Goal: Transaction & Acquisition: Purchase product/service

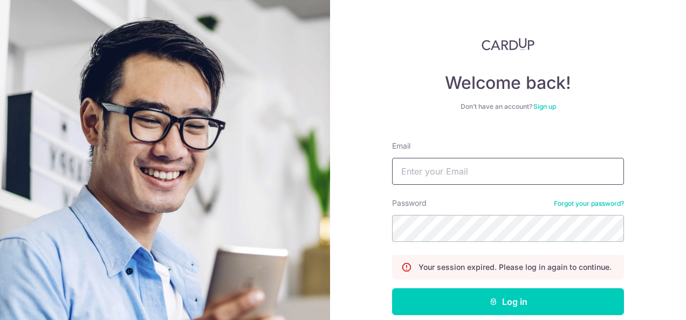
drag, startPoint x: 0, startPoint y: 0, endPoint x: 442, endPoint y: 170, distance: 473.8
click at [442, 170] on input "Email" at bounding box center [508, 171] width 232 height 27
click at [368, 197] on div "Welcome back! Don’t have an account? Sign up Email mayann Password Forgot your …" at bounding box center [508, 160] width 356 height 320
click at [446, 176] on input "mayann" at bounding box center [508, 171] width 232 height 27
type input "mayann86@gmail.com"
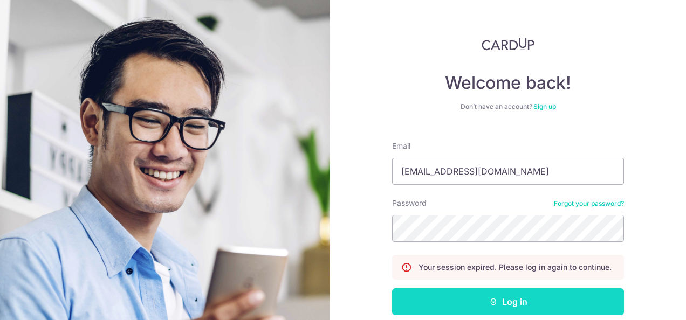
click at [466, 299] on button "Log in" at bounding box center [508, 302] width 232 height 27
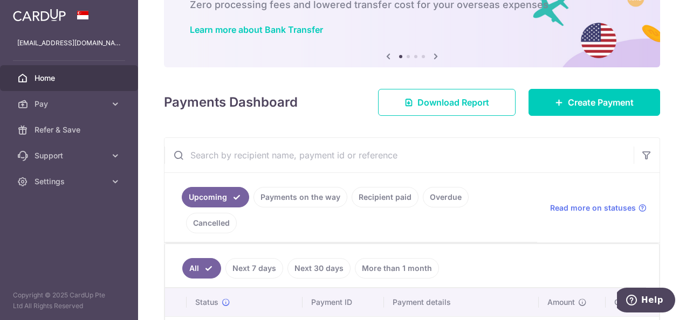
scroll to position [108, 0]
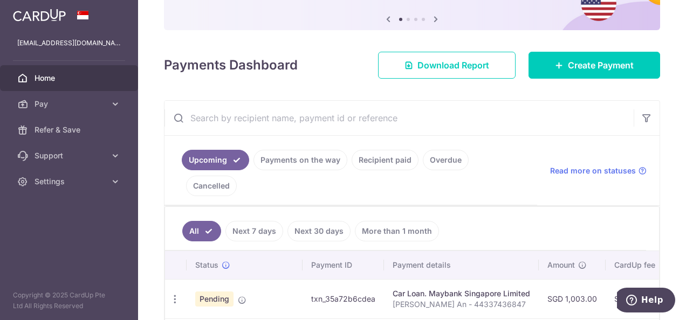
click at [311, 159] on link "Payments on the way" at bounding box center [301, 160] width 94 height 20
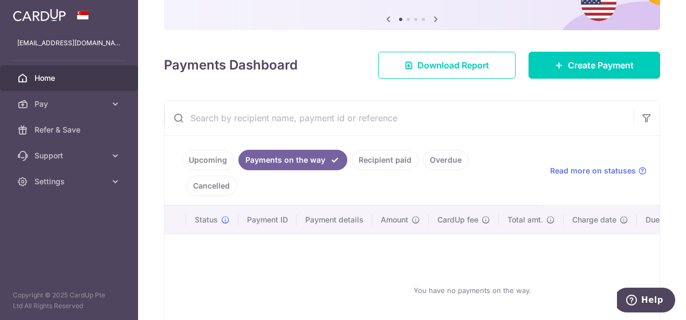
drag, startPoint x: 390, startPoint y: 159, endPoint x: 431, endPoint y: 158, distance: 41.0
click at [392, 159] on link "Recipient paid" at bounding box center [385, 160] width 67 height 20
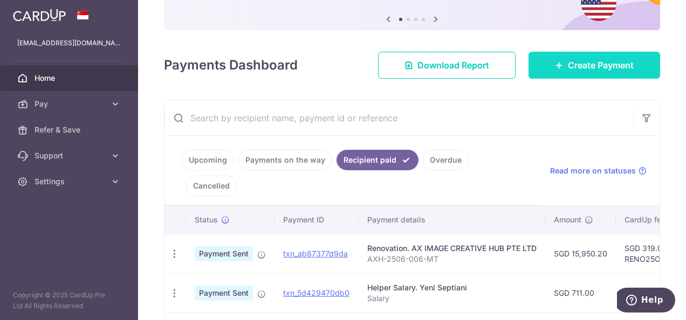
click at [571, 59] on span "Create Payment" at bounding box center [601, 65] width 66 height 13
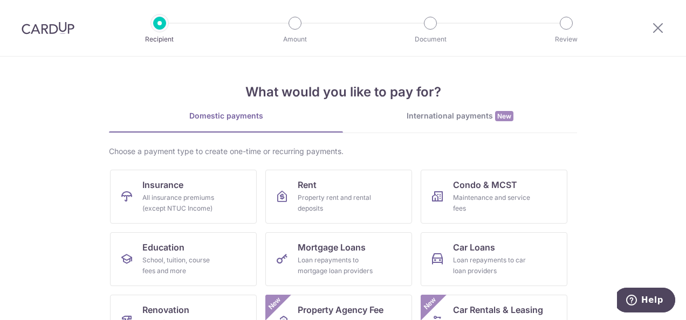
scroll to position [108, 0]
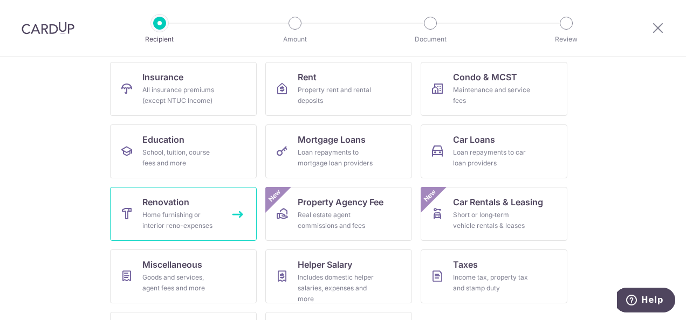
click at [158, 220] on div "Home furnishing or interior reno-expenses" at bounding box center [181, 221] width 78 height 22
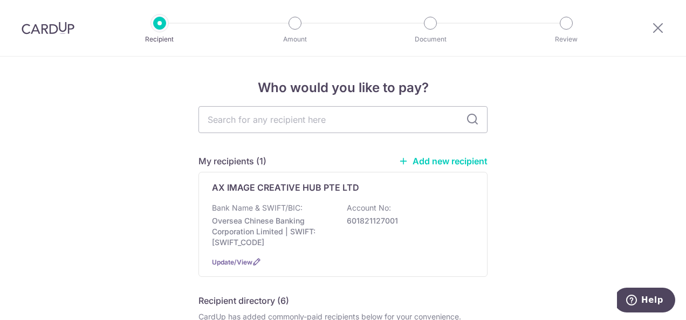
click at [447, 164] on link "Add new recipient" at bounding box center [443, 161] width 89 height 11
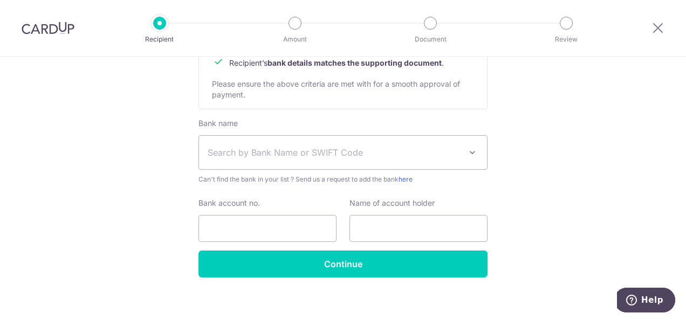
scroll to position [324, 0]
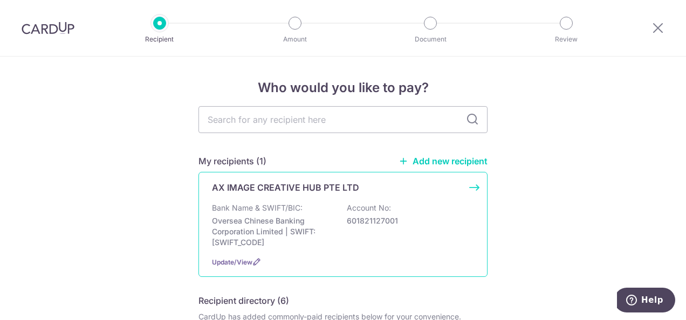
click at [285, 211] on p "Bank Name & SWIFT/BIC:" at bounding box center [257, 208] width 91 height 11
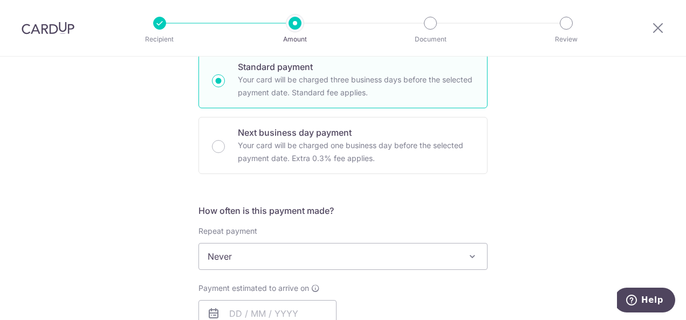
scroll to position [432, 0]
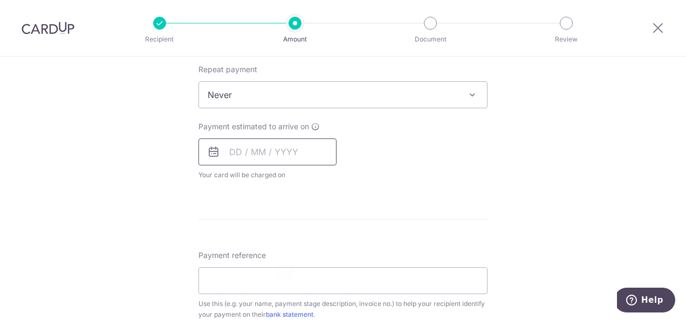
click at [305, 153] on input "text" at bounding box center [268, 152] width 138 height 27
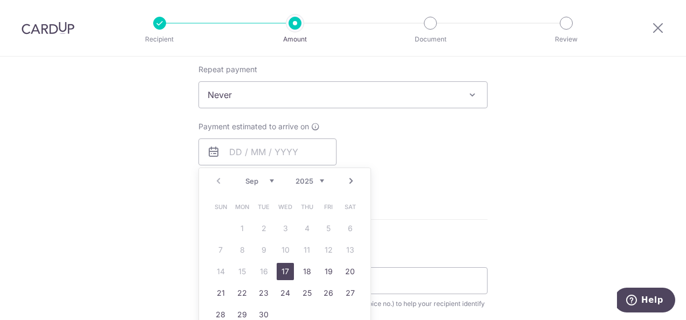
click at [30, 29] on img at bounding box center [48, 28] width 53 height 13
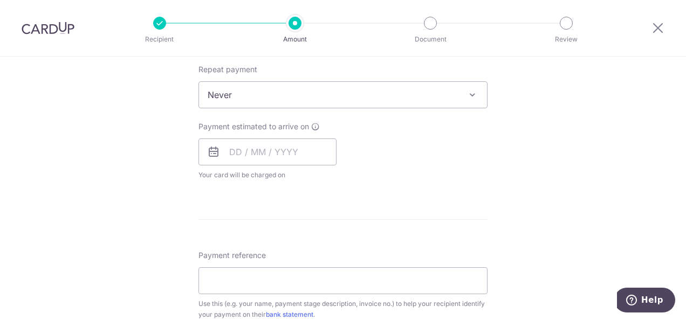
click at [62, 30] on img at bounding box center [48, 28] width 53 height 13
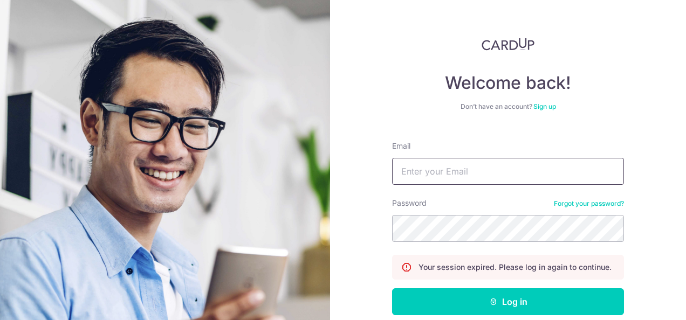
click at [430, 175] on input "Email" at bounding box center [508, 171] width 232 height 27
type input "mayann86@gmail.com"
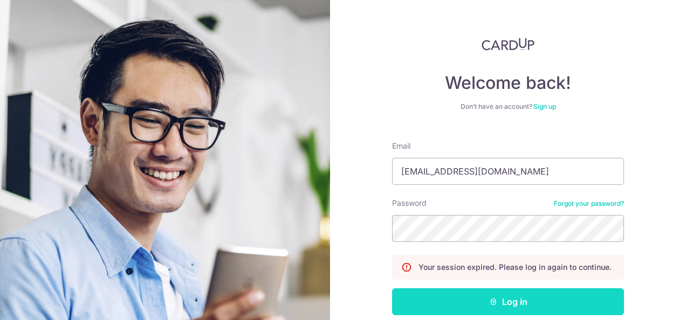
click at [474, 304] on button "Log in" at bounding box center [508, 302] width 232 height 27
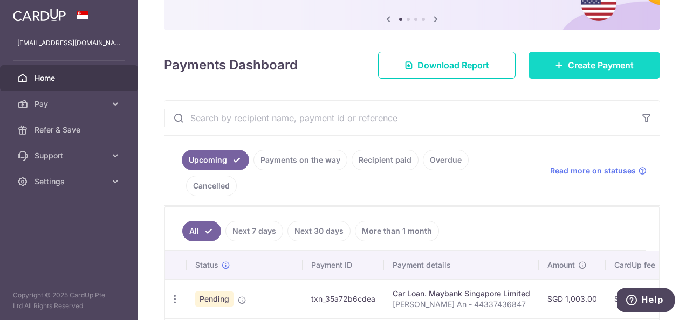
click at [537, 60] on link "Create Payment" at bounding box center [595, 65] width 132 height 27
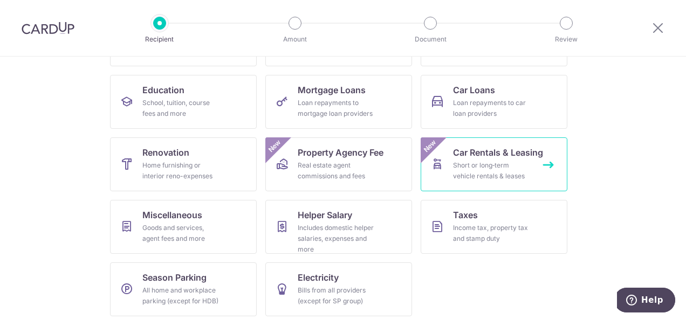
scroll to position [162, 0]
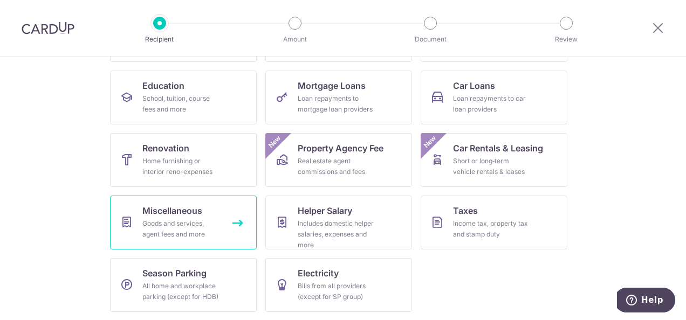
click at [183, 221] on div "Goods and services, agent fees and more" at bounding box center [181, 229] width 78 height 22
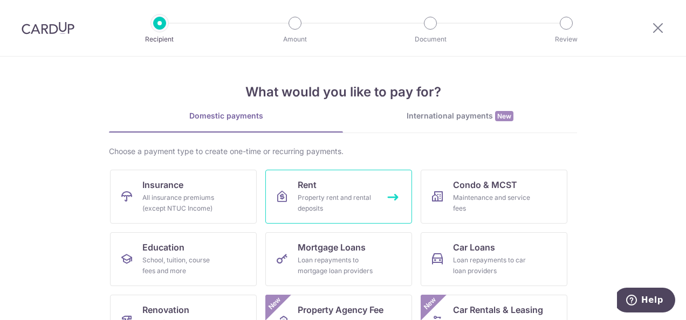
scroll to position [108, 0]
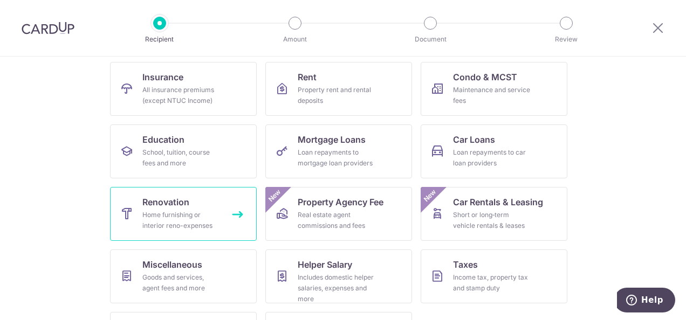
click at [152, 207] on span "Renovation" at bounding box center [165, 202] width 47 height 13
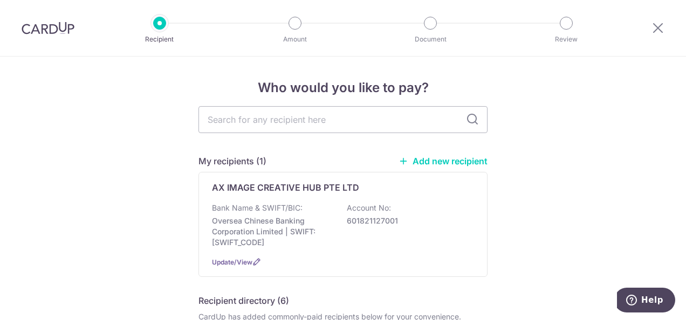
click at [470, 162] on link "Add new recipient" at bounding box center [443, 161] width 89 height 11
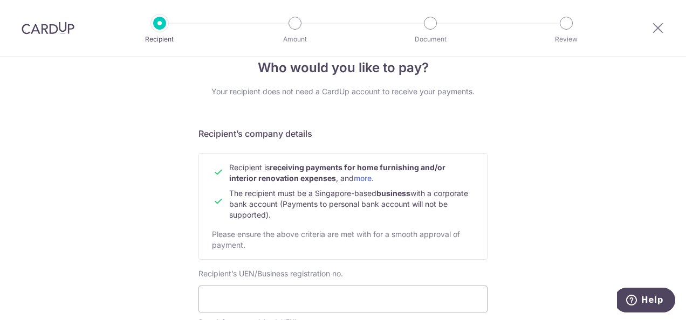
scroll to position [162, 0]
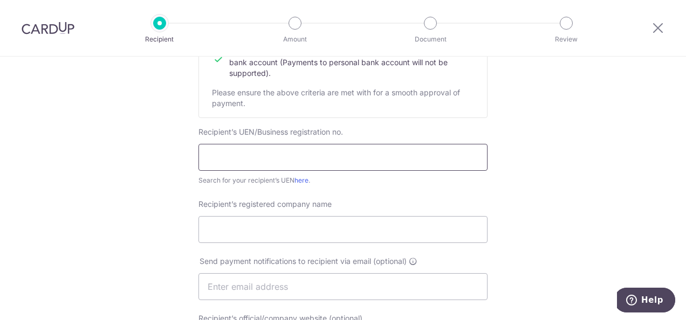
click at [275, 154] on input "text" at bounding box center [343, 157] width 289 height 27
type input "201503449W"
click at [373, 207] on div "Recipient’s registered company name" at bounding box center [343, 221] width 289 height 44
click at [300, 181] on link "here" at bounding box center [302, 180] width 14 height 8
click at [214, 231] on input "Recipient’s registered company name" at bounding box center [343, 229] width 289 height 27
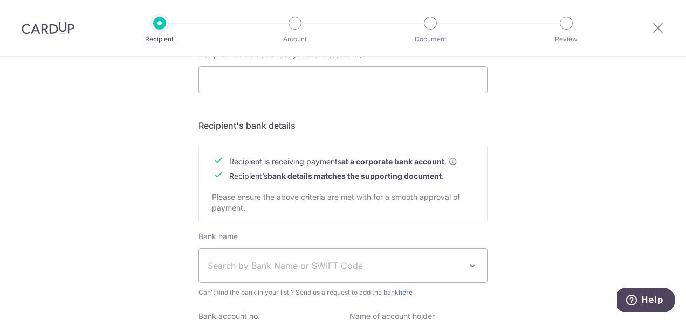
scroll to position [485, 0]
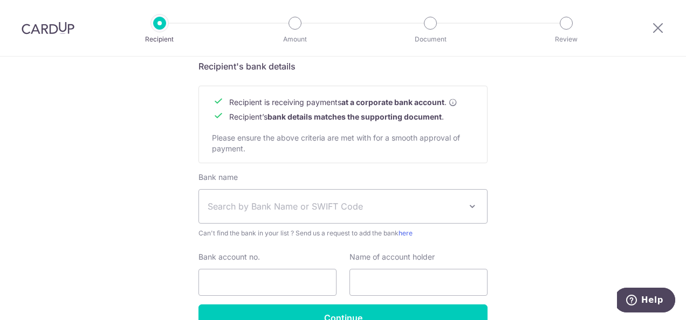
type input "Power Solution Services Pte Ltd"
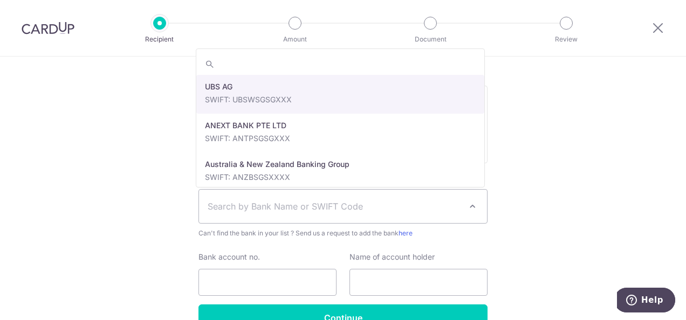
click at [296, 213] on span "Search by Bank Name or SWIFT Code" at bounding box center [335, 206] width 254 height 13
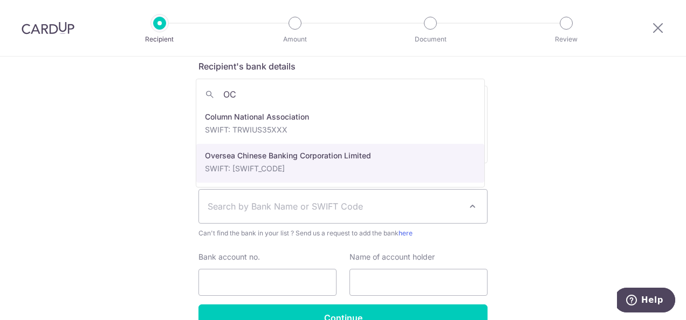
type input "OC"
select select "12"
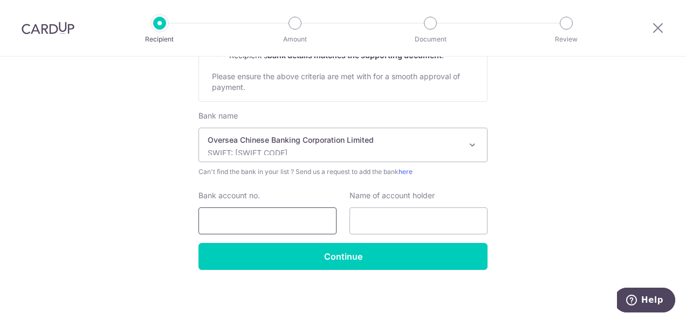
scroll to position [547, 0]
click at [275, 218] on input "Bank account no." at bounding box center [268, 221] width 138 height 27
type input "642069678001"
click at [375, 229] on input "text" at bounding box center [419, 221] width 138 height 27
click at [421, 220] on input "text" at bounding box center [419, 221] width 138 height 27
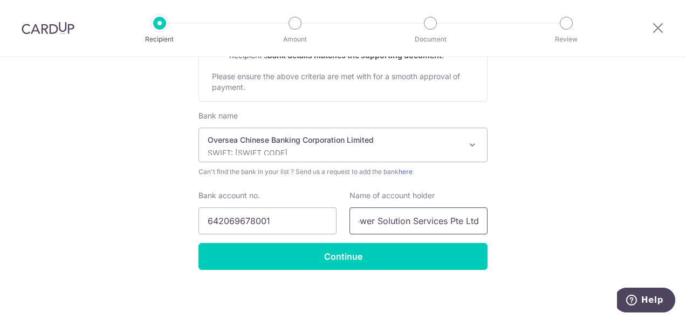
scroll to position [0, 0]
drag, startPoint x: 477, startPoint y: 220, endPoint x: 326, endPoint y: 220, distance: 151.0
click at [327, 220] on div "Bank account no. 642069678001 Name of account holder Power Solution Services Pt…" at bounding box center [343, 212] width 302 height 44
type input "Power Solution Services Pte Ltd"
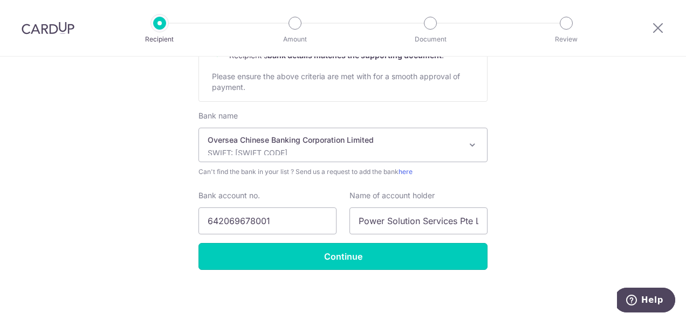
click at [420, 257] on input "Continue" at bounding box center [343, 256] width 289 height 27
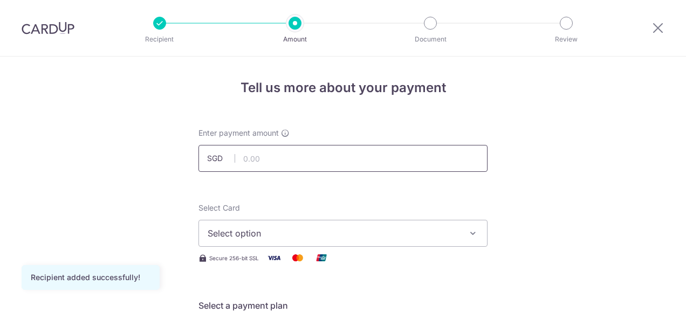
click at [327, 166] on input "text" at bounding box center [343, 158] width 289 height 27
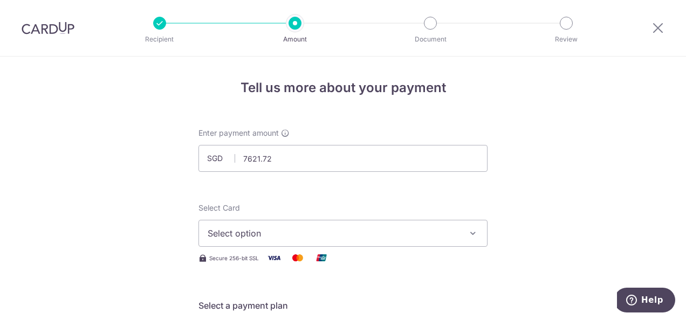
type input "7,621.72"
click at [360, 235] on span "Select option" at bounding box center [333, 233] width 251 height 13
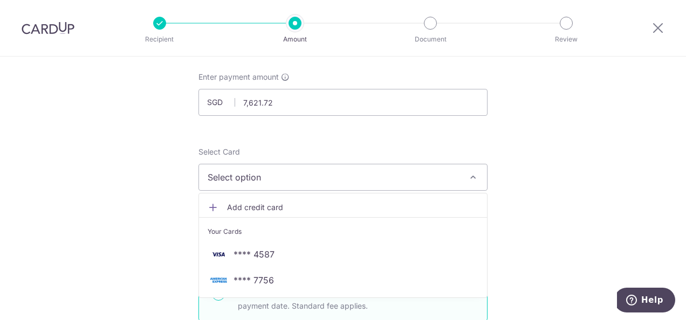
scroll to position [108, 0]
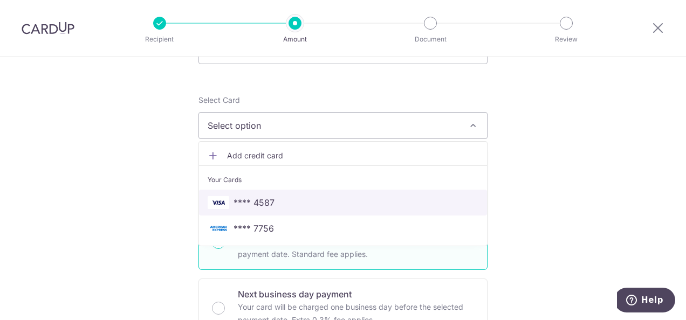
click at [290, 199] on span "**** 4587" at bounding box center [343, 202] width 271 height 13
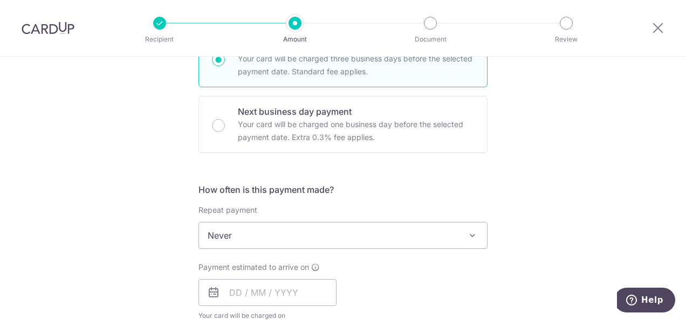
scroll to position [324, 0]
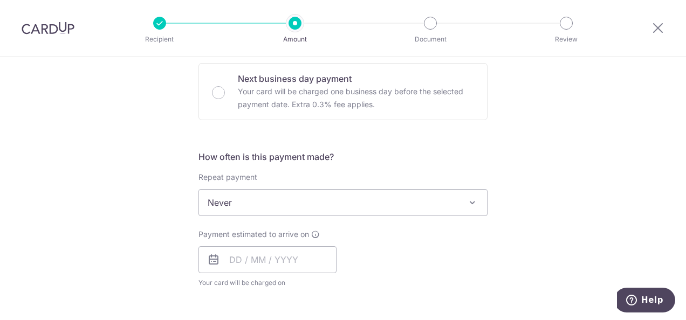
click at [341, 201] on span "Never" at bounding box center [343, 203] width 288 height 26
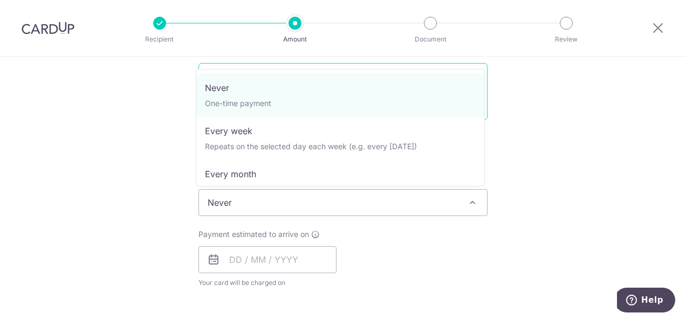
drag, startPoint x: 323, startPoint y: 104, endPoint x: 367, endPoint y: 114, distance: 45.5
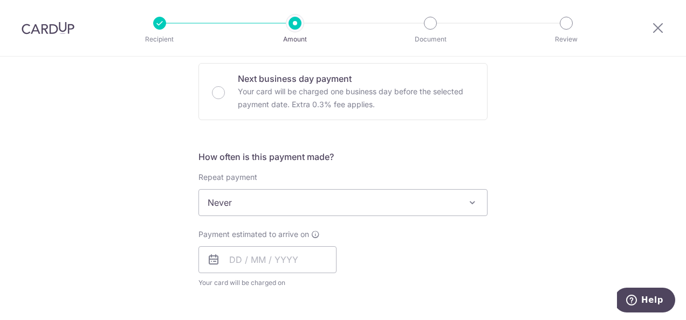
scroll to position [378, 0]
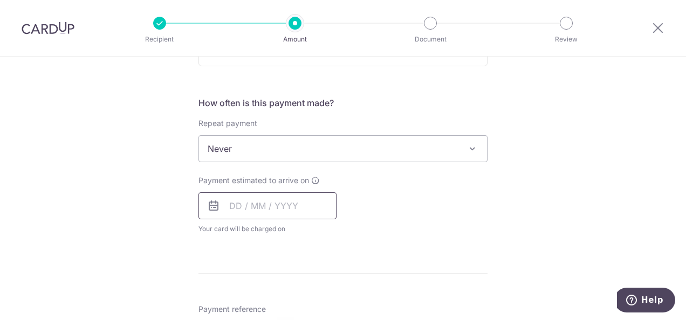
click at [289, 206] on input "text" at bounding box center [268, 206] width 138 height 27
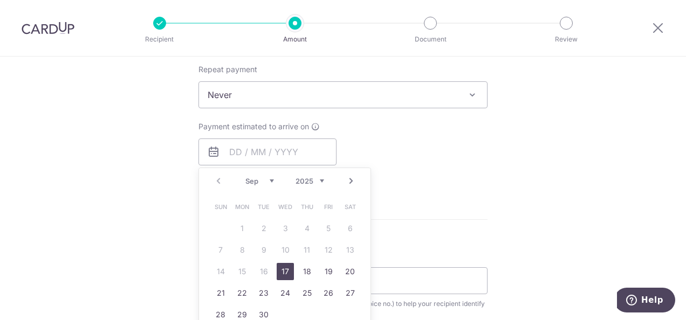
click at [289, 269] on link "17" at bounding box center [285, 271] width 17 height 17
type input "17/09/2025"
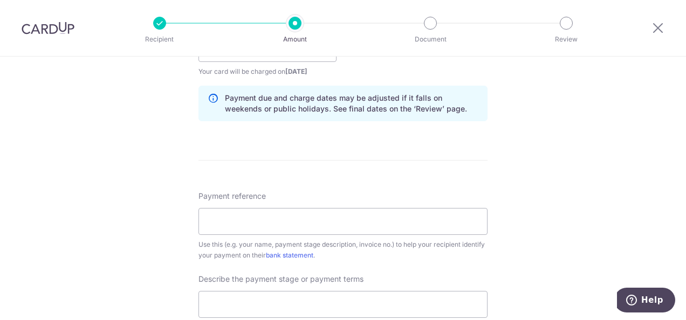
scroll to position [539, 0]
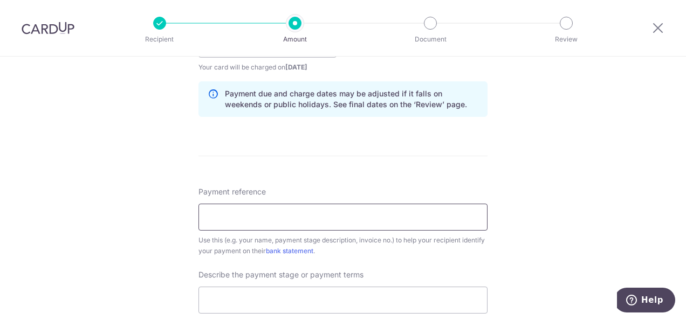
drag, startPoint x: 325, startPoint y: 219, endPoint x: 374, endPoint y: 215, distance: 49.2
click at [325, 219] on input "Payment reference" at bounding box center [343, 217] width 289 height 27
click at [531, 197] on div "Tell us more about your payment Enter payment amount SGD 7,621.72 7621.72 Recip…" at bounding box center [343, 63] width 686 height 1092
click at [410, 219] on input "Payment reference" at bounding box center [343, 217] width 289 height 27
type input "O"
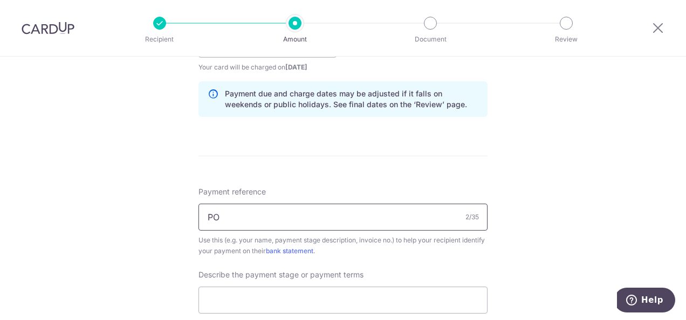
type input "P"
click at [396, 224] on input "Payment reference" at bounding box center [343, 217] width 289 height 27
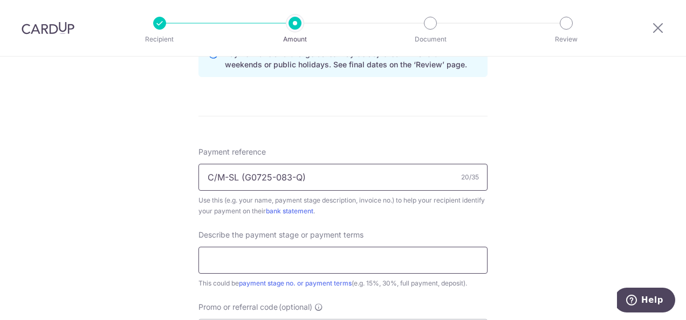
scroll to position [593, 0]
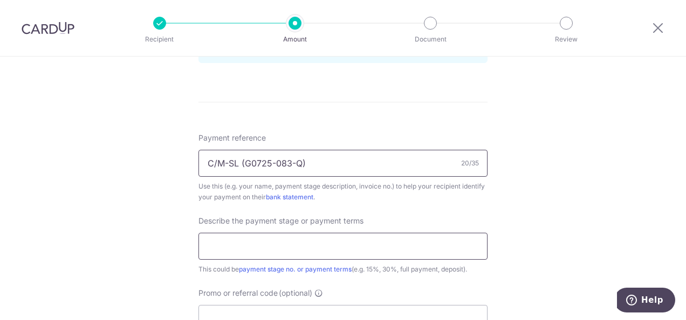
type input "C/M-SL (G0725-083-Q)"
click at [346, 238] on input "text" at bounding box center [343, 246] width 289 height 27
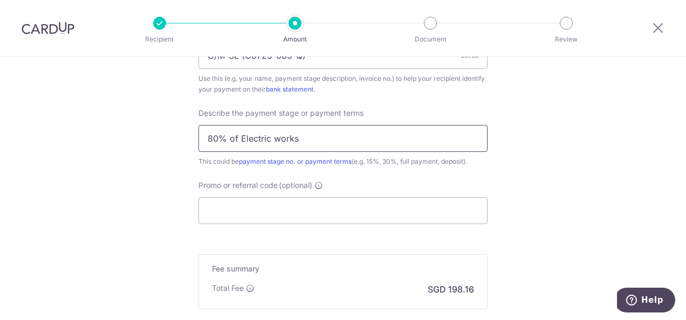
scroll to position [809, 0]
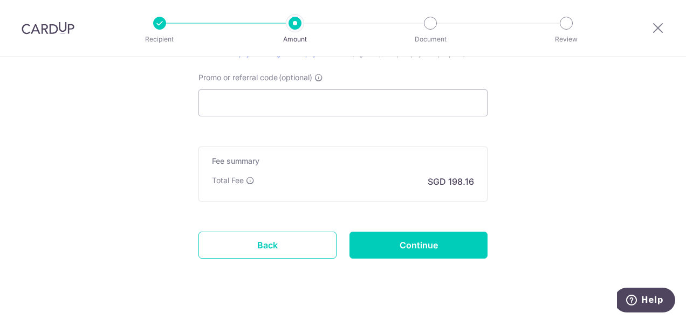
type input "80% of Electric works"
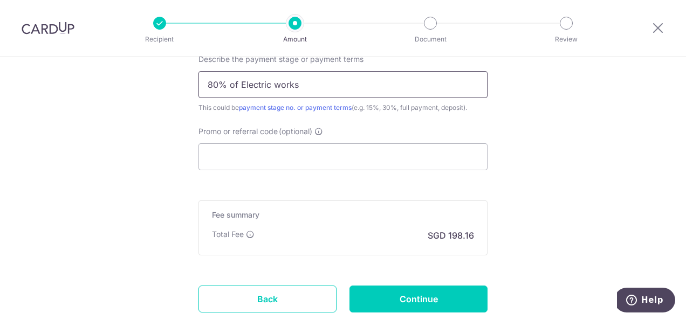
scroll to position [826, 0]
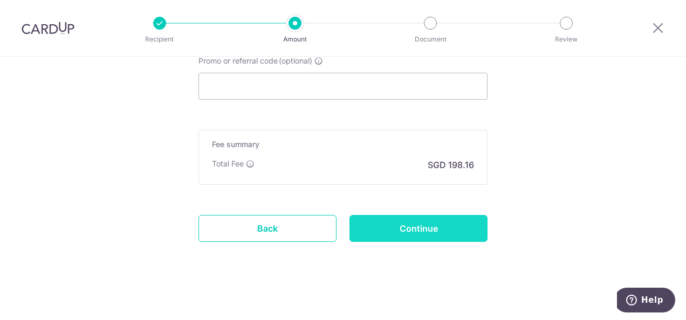
click at [387, 222] on input "Continue" at bounding box center [419, 228] width 138 height 27
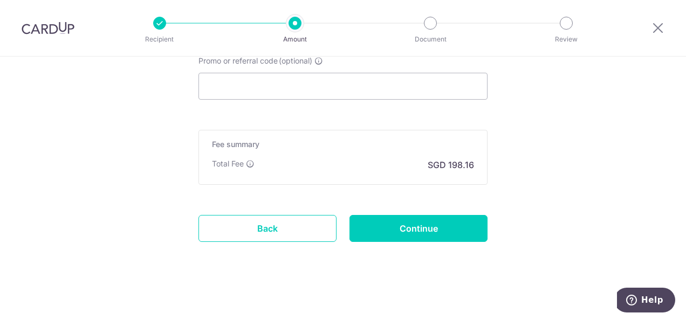
type input "Create Schedule"
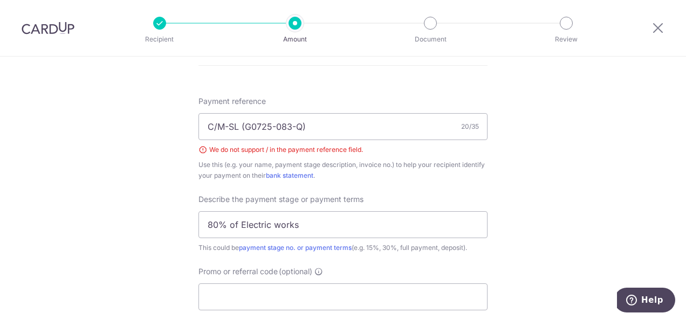
scroll to position [608, 0]
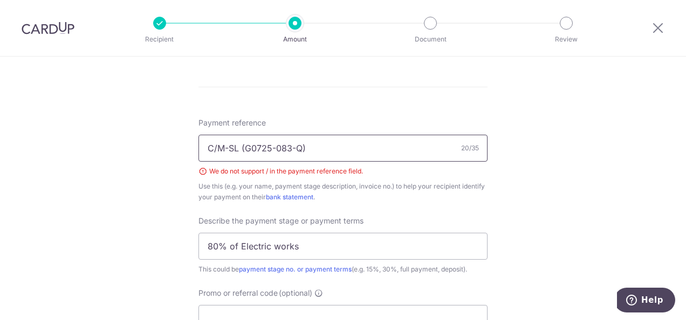
drag, startPoint x: 242, startPoint y: 145, endPoint x: 173, endPoint y: 140, distance: 68.6
click at [176, 140] on div "Tell us more about your payment Enter payment amount SGD 7,621.72 7621.72 Selec…" at bounding box center [343, 1] width 686 height 1107
click at [268, 147] on input "G0725-083-Q)" at bounding box center [343, 148] width 289 height 27
type input "G0725-083-Q"
click at [503, 201] on div "Tell us more about your payment Enter payment amount SGD 7,621.72 7621.72 Selec…" at bounding box center [343, 1] width 686 height 1107
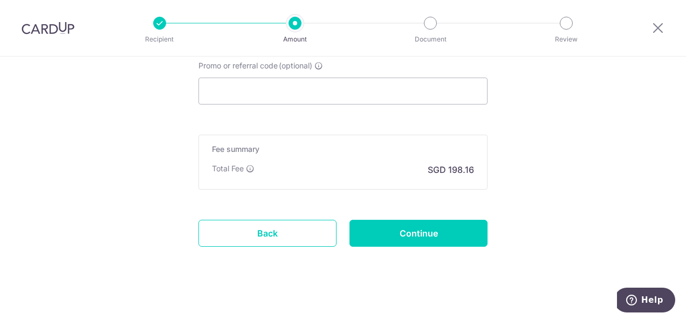
scroll to position [841, 0]
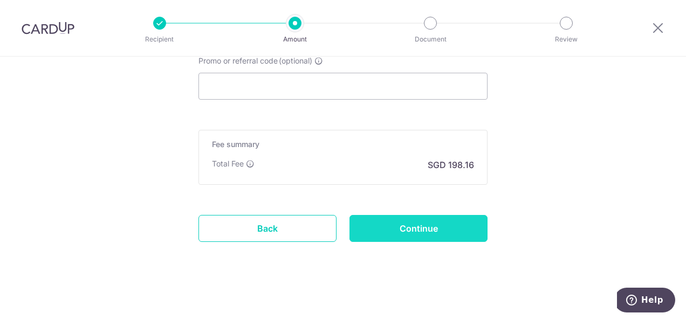
click at [450, 215] on input "Continue" at bounding box center [419, 228] width 138 height 27
type input "Create Schedule"
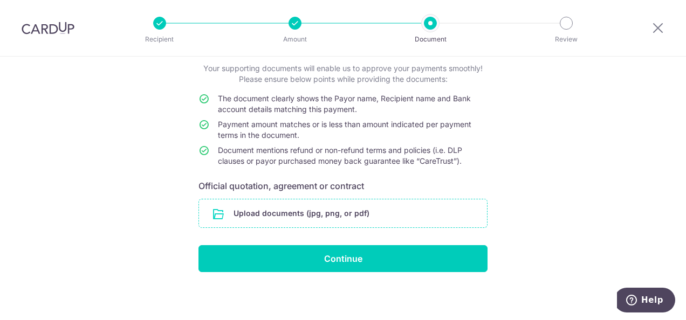
scroll to position [66, 0]
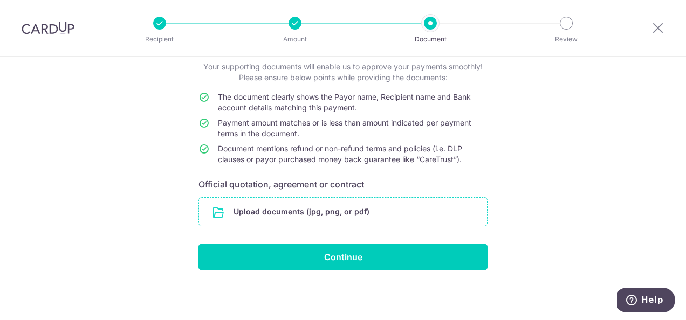
click at [281, 216] on input "file" at bounding box center [343, 212] width 288 height 28
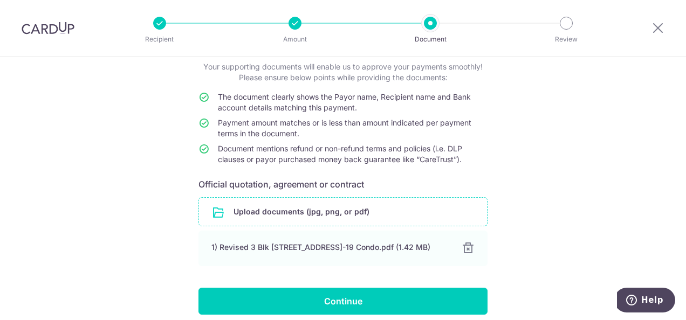
scroll to position [116, 0]
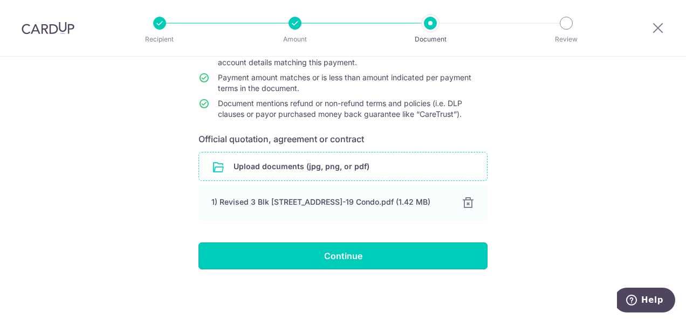
drag, startPoint x: 400, startPoint y: 252, endPoint x: 406, endPoint y: 250, distance: 5.8
click at [400, 252] on input "Continue" at bounding box center [343, 256] width 289 height 27
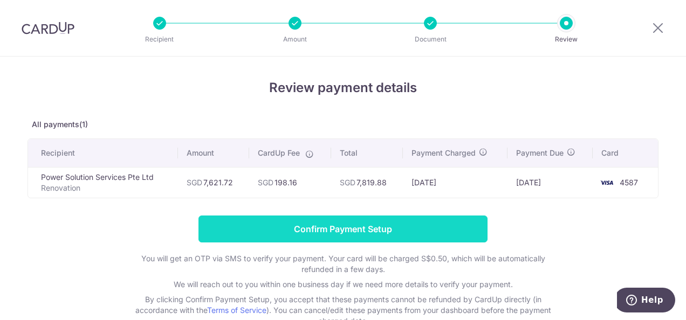
click at [258, 230] on input "Confirm Payment Setup" at bounding box center [343, 229] width 289 height 27
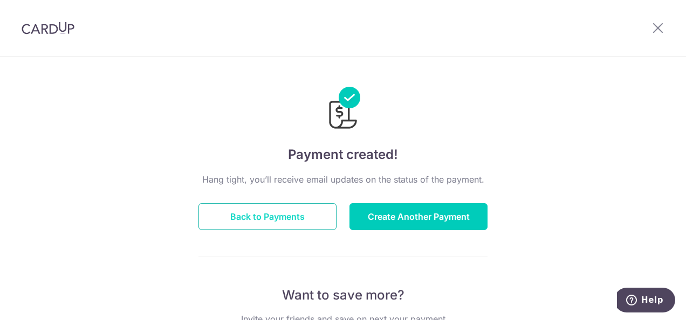
click at [300, 216] on button "Back to Payments" at bounding box center [268, 216] width 138 height 27
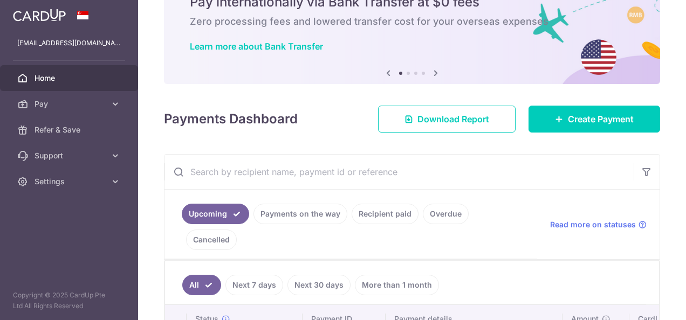
scroll to position [162, 0]
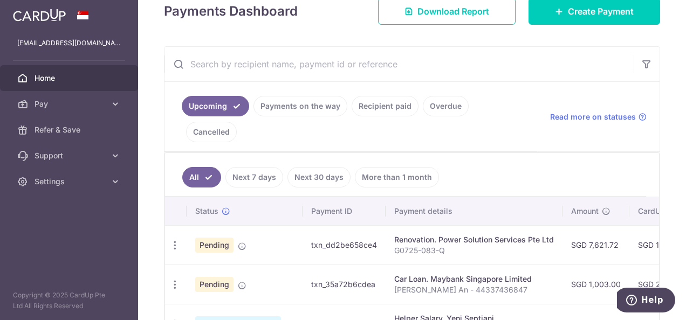
click at [380, 106] on link "Recipient paid" at bounding box center [385, 106] width 67 height 20
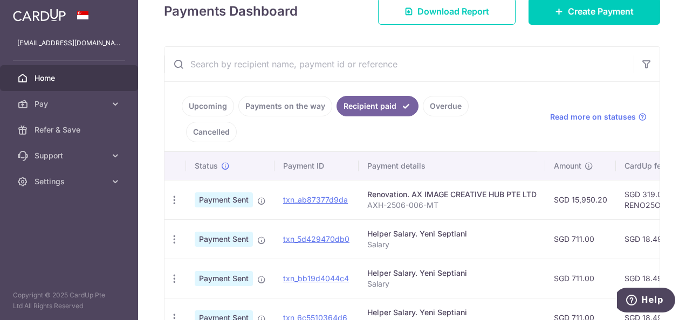
click at [297, 102] on link "Payments on the way" at bounding box center [285, 106] width 94 height 20
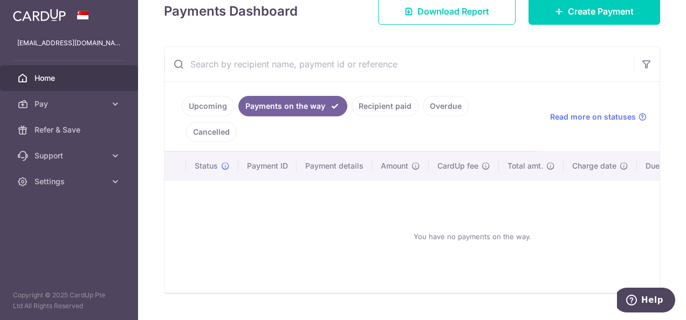
click at [218, 103] on link "Upcoming" at bounding box center [208, 106] width 52 height 20
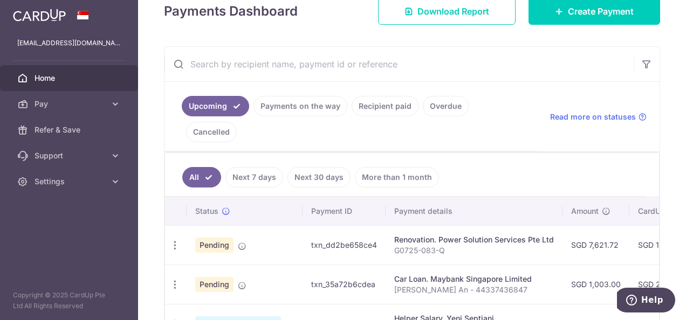
click at [289, 101] on link "Payments on the way" at bounding box center [301, 106] width 94 height 20
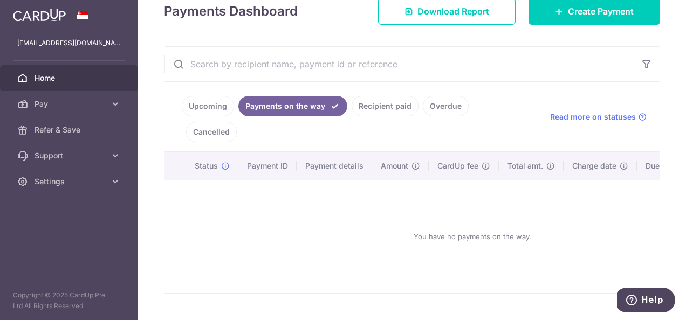
click at [204, 105] on link "Upcoming" at bounding box center [208, 106] width 52 height 20
